Goal: Information Seeking & Learning: Learn about a topic

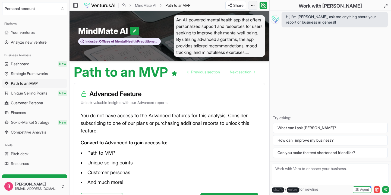
click at [255, 2] on html "We value your privacy We use cookies to enhance your browsing experience, serve…" at bounding box center [195, 97] width 391 height 195
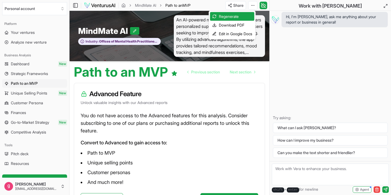
click at [220, 99] on html "We value your privacy We use cookies to enhance your browsing experience, serve…" at bounding box center [195, 97] width 391 height 195
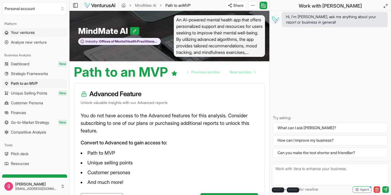
click at [45, 33] on link "Your ventures" at bounding box center [34, 32] width 65 height 9
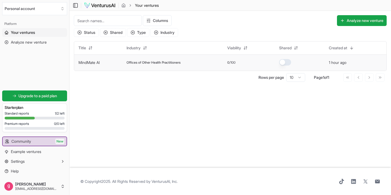
click at [150, 61] on span "Offices of Other Health Practitioners" at bounding box center [153, 62] width 54 height 4
click at [56, 117] on div at bounding box center [35, 118] width 60 height 3
click at [46, 154] on link "Example ventures" at bounding box center [34, 152] width 65 height 9
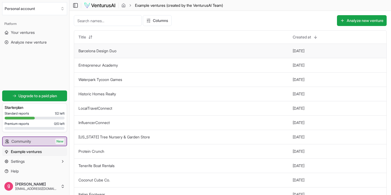
click at [122, 47] on td "Barcelona Design Duo" at bounding box center [181, 51] width 214 height 14
click at [112, 52] on link "Barcelona Design Duo" at bounding box center [97, 51] width 38 height 5
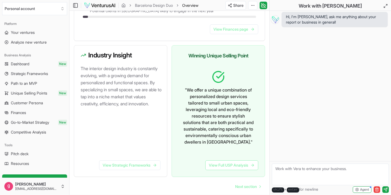
scroll to position [354, 0]
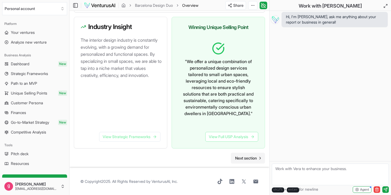
click at [242, 157] on span "Next section" at bounding box center [246, 158] width 22 height 5
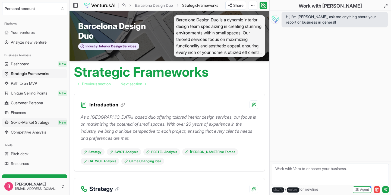
click at [43, 123] on span "Go-to-Market Strategy" at bounding box center [30, 122] width 38 height 5
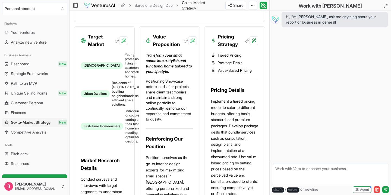
scroll to position [255, 0]
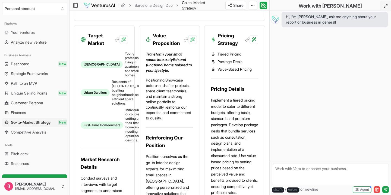
click at [384, 6] on icon at bounding box center [385, 6] width 4 height 4
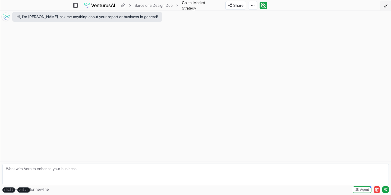
click at [384, 7] on line at bounding box center [384, 6] width 1 height 1
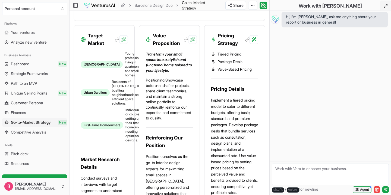
click at [363, 189] on span "Agent" at bounding box center [364, 190] width 9 height 4
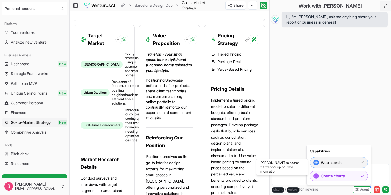
click at [352, 164] on button "Web search" at bounding box center [338, 162] width 58 height 11
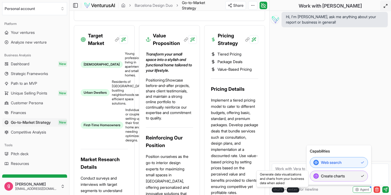
click at [352, 174] on button "Create charts" at bounding box center [338, 176] width 58 height 11
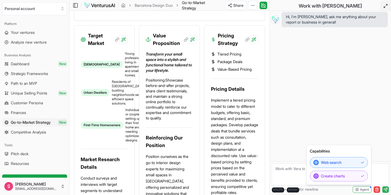
click at [386, 191] on icon "submit" at bounding box center [385, 190] width 4 height 4
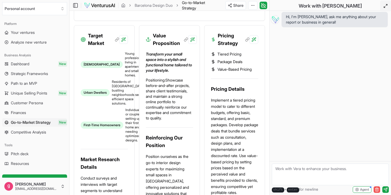
click at [377, 190] on icon "button" at bounding box center [376, 190] width 4 height 4
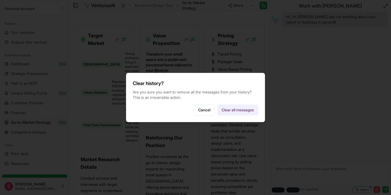
click at [241, 108] on button "Clear all messages" at bounding box center [237, 110] width 41 height 11
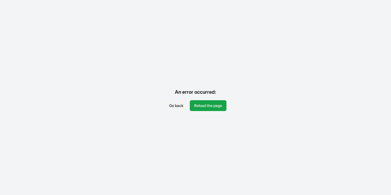
scroll to position [0, 0]
click at [201, 106] on button "Reload the page" at bounding box center [208, 105] width 37 height 11
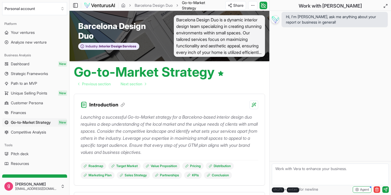
click at [274, 18] on img at bounding box center [274, 19] width 9 height 9
click at [263, 6] on icon at bounding box center [263, 5] width 0 height 1
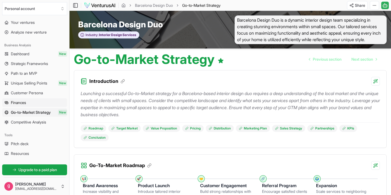
scroll to position [10, 0]
click at [49, 122] on link "Competitive Analysis" at bounding box center [34, 122] width 65 height 9
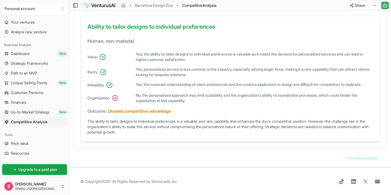
scroll to position [422, 0]
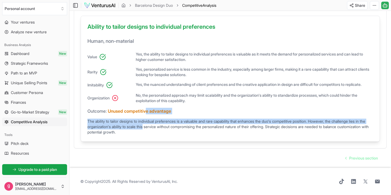
drag, startPoint x: 148, startPoint y: 118, endPoint x: 157, endPoint y: 133, distance: 17.4
click at [158, 133] on div "Ability to tailor designs to individual preferences Human, non-material Value Y…" at bounding box center [230, 79] width 299 height 126
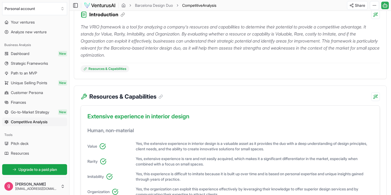
scroll to position [0, 0]
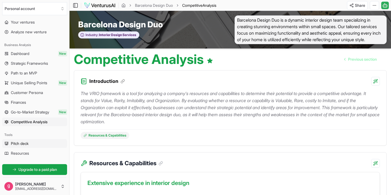
click at [30, 140] on link "Pitch deck" at bounding box center [34, 143] width 65 height 9
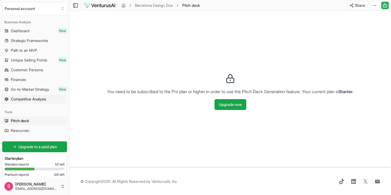
scroll to position [44, 0]
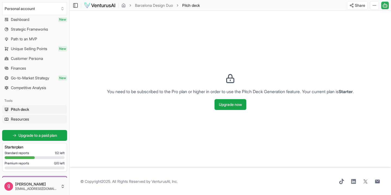
click at [30, 119] on link "Resources" at bounding box center [34, 119] width 65 height 9
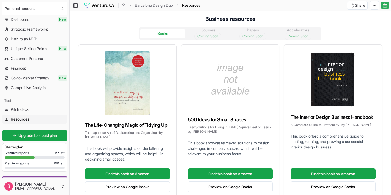
click at [215, 31] on div "Books Courses Coming Soon Papers Coming Soon Accelerators Coming Soon" at bounding box center [230, 33] width 182 height 13
